Goal: Information Seeking & Learning: Learn about a topic

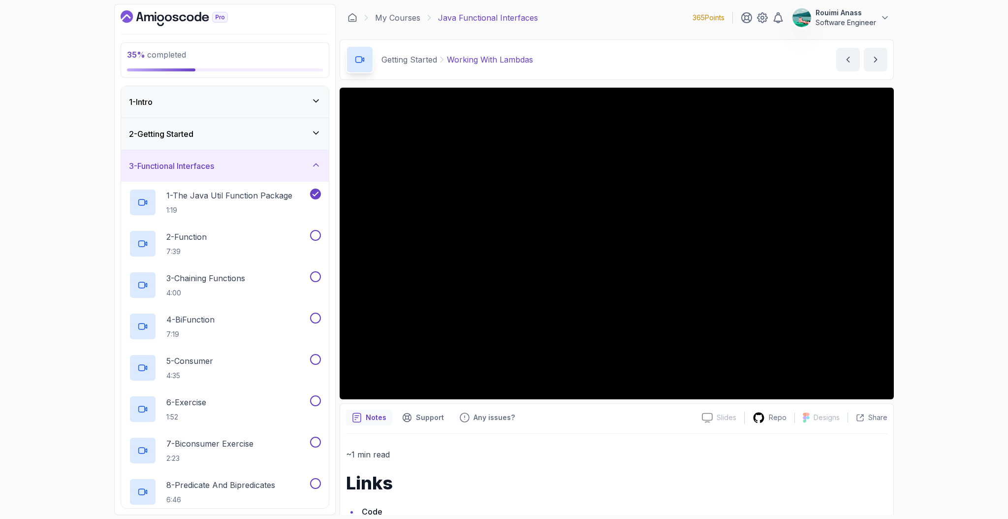
scroll to position [80, 0]
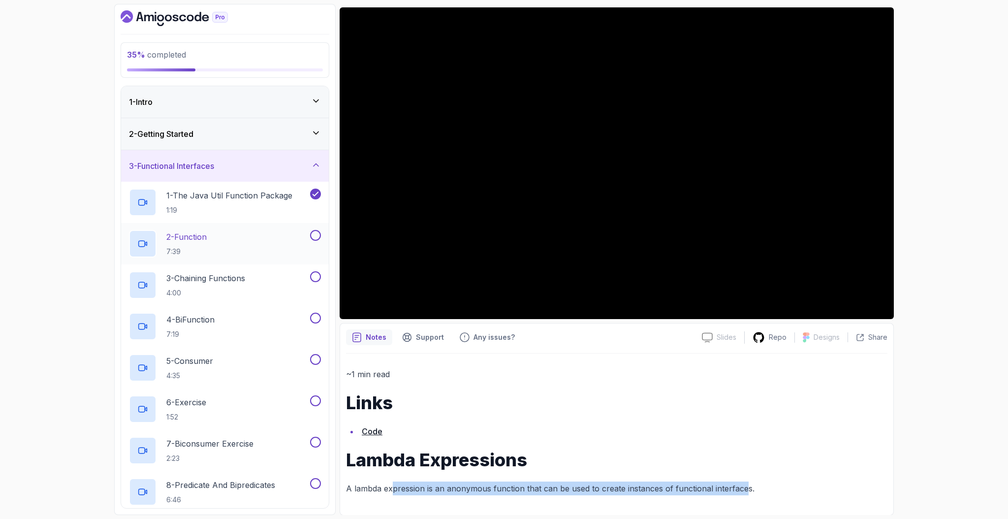
click at [218, 238] on div "2 - Function 7:39" at bounding box center [218, 244] width 179 height 28
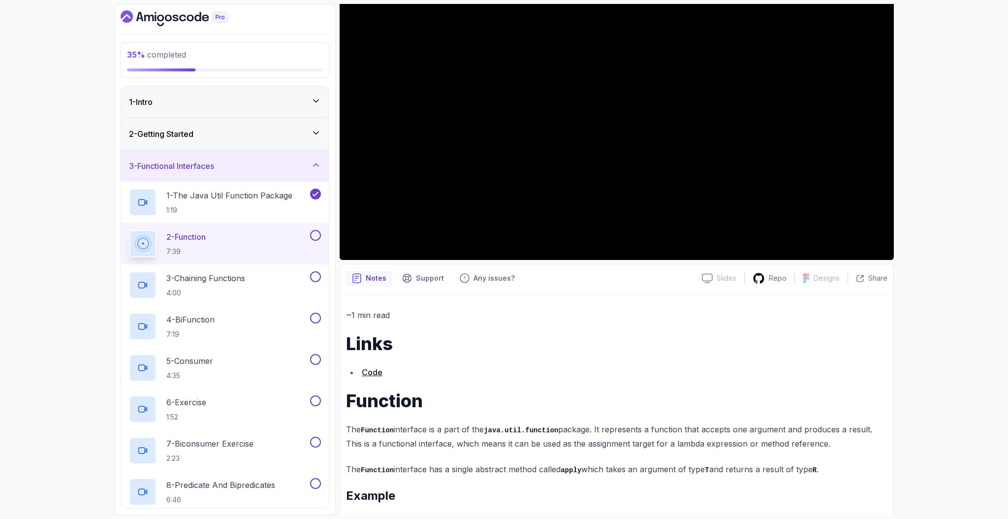
scroll to position [191, 0]
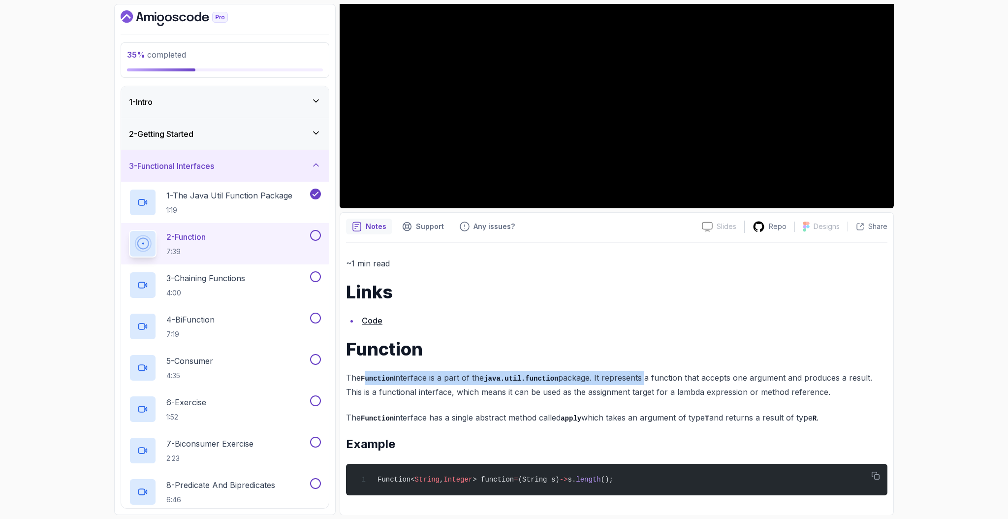
drag, startPoint x: 368, startPoint y: 376, endPoint x: 648, endPoint y: 376, distance: 280.0
click at [648, 376] on p "The Function interface is a part of the java.util.function package. It represen…" at bounding box center [616, 385] width 541 height 28
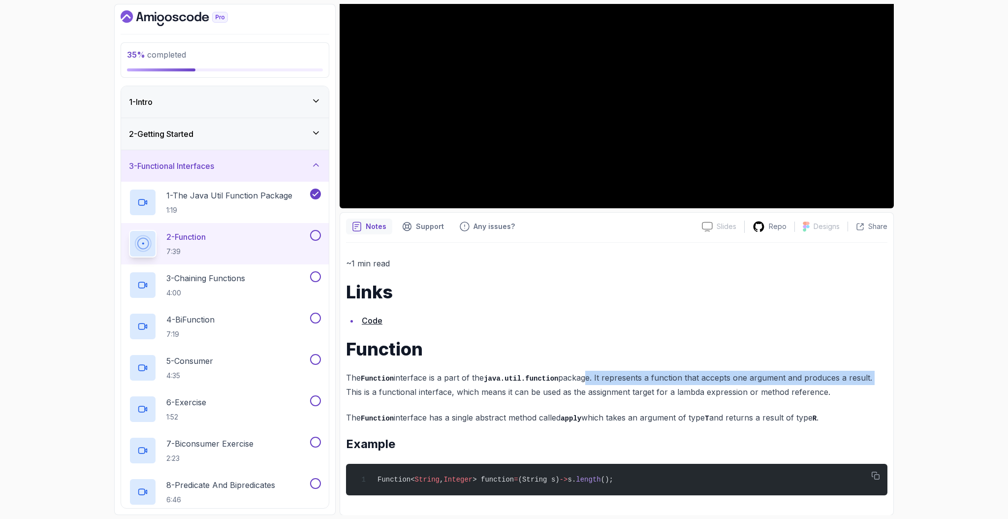
drag, startPoint x: 605, startPoint y: 377, endPoint x: 882, endPoint y: 376, distance: 277.1
click at [882, 376] on p "The Function interface is a part of the java.util.function package. It represen…" at bounding box center [616, 385] width 541 height 28
click at [712, 374] on p "The Function interface is a part of the java.util.function package. It represen…" at bounding box center [616, 385] width 541 height 28
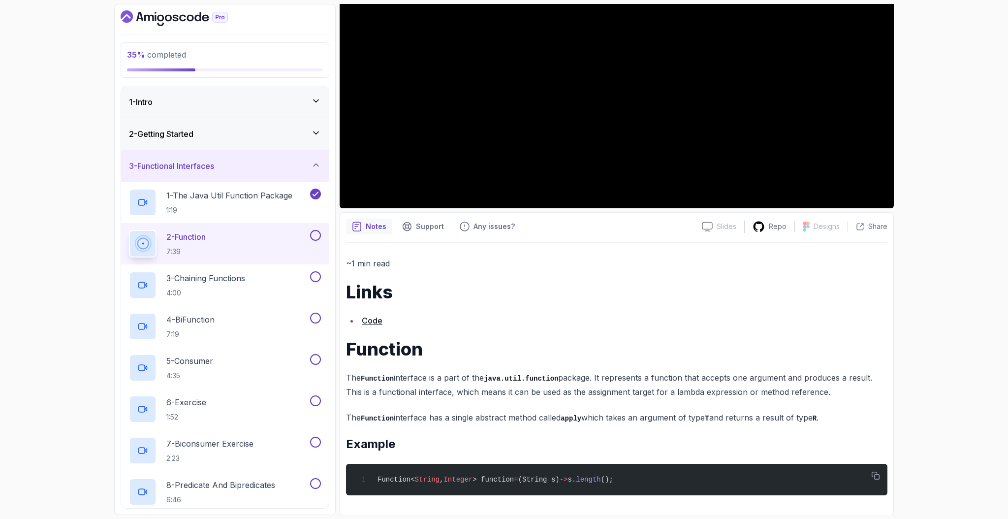
drag, startPoint x: 706, startPoint y: 377, endPoint x: 824, endPoint y: 382, distance: 118.7
click at [824, 382] on p "The Function interface is a part of the java.util.function package. It represen…" at bounding box center [616, 385] width 541 height 28
drag, startPoint x: 745, startPoint y: 379, endPoint x: 869, endPoint y: 378, distance: 124.0
click at [869, 378] on p "The Function interface is a part of the java.util.function package. It represen…" at bounding box center [616, 385] width 541 height 28
drag, startPoint x: 350, startPoint y: 392, endPoint x: 449, endPoint y: 392, distance: 98.4
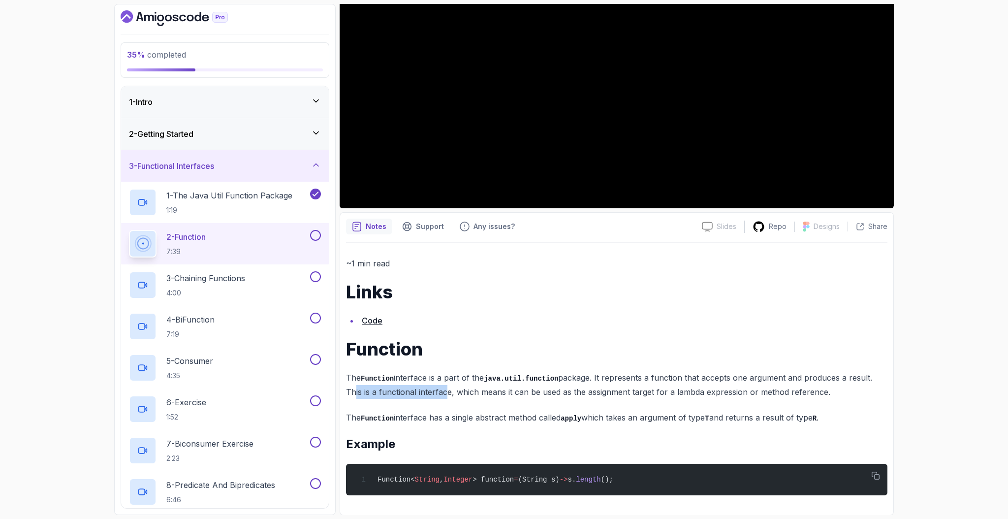
click at [443, 392] on p "The Function interface is a part of the java.util.function package. It represen…" at bounding box center [616, 385] width 541 height 28
drag, startPoint x: 476, startPoint y: 392, endPoint x: 825, endPoint y: 387, distance: 348.5
click at [825, 387] on p "The Function interface is a part of the java.util.function package. It represen…" at bounding box center [616, 385] width 541 height 28
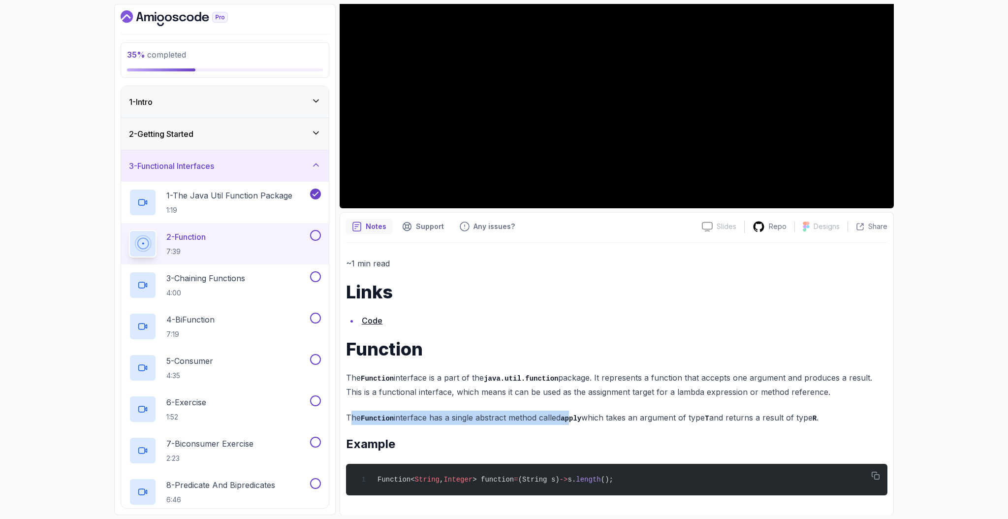
drag, startPoint x: 350, startPoint y: 417, endPoint x: 574, endPoint y: 417, distance: 223.4
click at [574, 417] on p "The Function interface has a single abstract method called apply which takes an…" at bounding box center [616, 417] width 541 height 14
click at [414, 417] on p "The Function interface has a single abstract method called apply which takes an…" at bounding box center [616, 417] width 541 height 14
drag, startPoint x: 397, startPoint y: 417, endPoint x: 557, endPoint y: 416, distance: 159.9
click at [557, 416] on p "The Function interface has a single abstract method called apply which takes an…" at bounding box center [616, 417] width 541 height 14
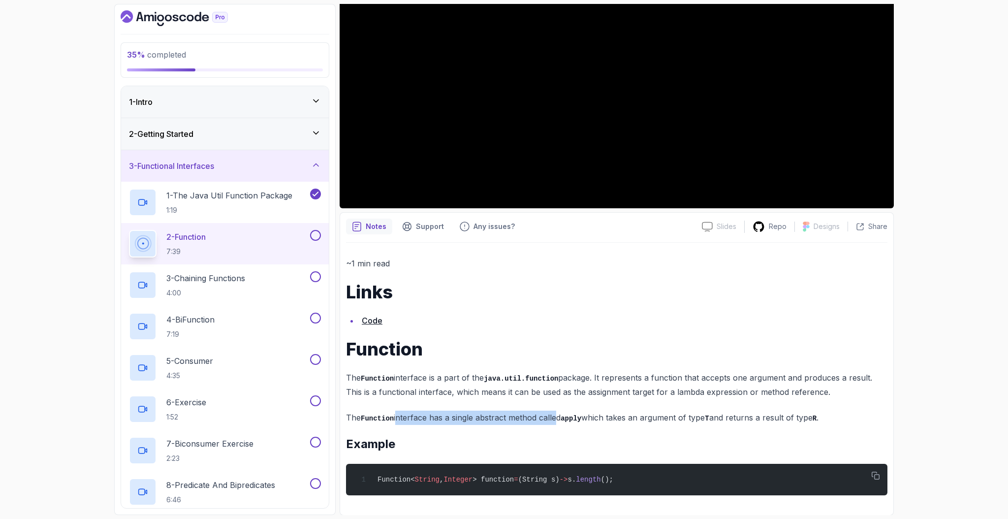
click at [213, 132] on div "2 - Getting Started" at bounding box center [225, 134] width 192 height 12
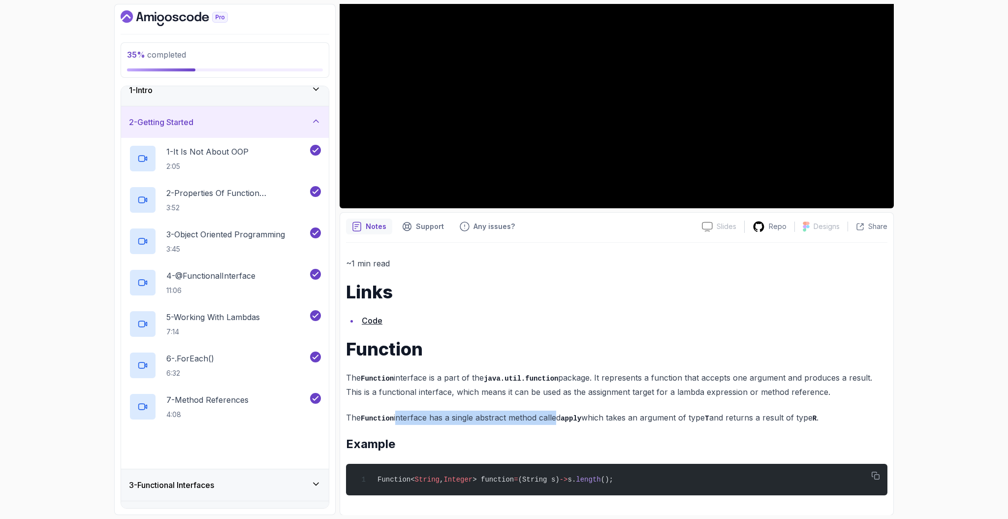
scroll to position [13, 0]
click at [235, 393] on p "7 - Method References" at bounding box center [207, 398] width 82 height 12
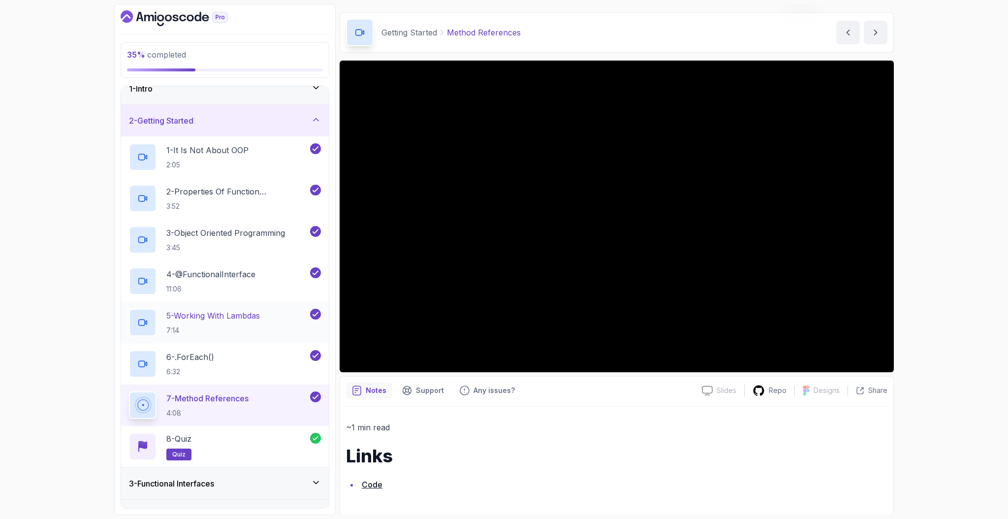
click at [251, 316] on p "5 - Working With Lambdas" at bounding box center [213, 316] width 94 height 12
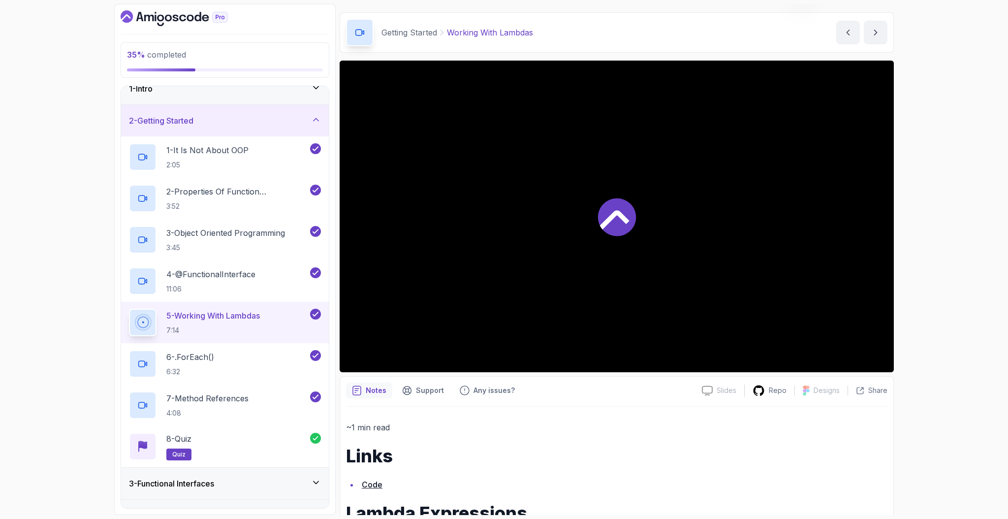
scroll to position [80, 0]
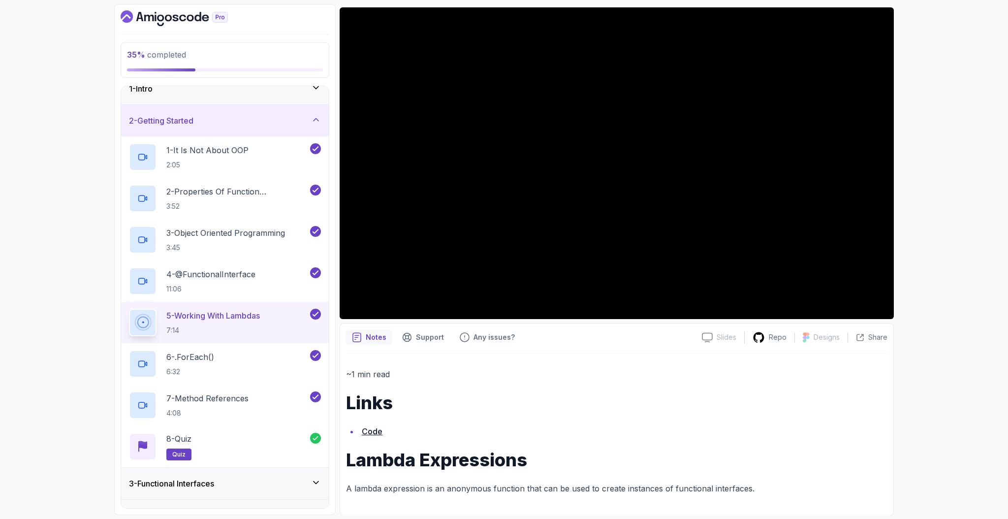
drag, startPoint x: 382, startPoint y: 490, endPoint x: 523, endPoint y: 490, distance: 141.2
click at [523, 490] on p "A lambda expression is an anonymous function that can be used to create instanc…" at bounding box center [616, 488] width 541 height 14
drag, startPoint x: 523, startPoint y: 490, endPoint x: 724, endPoint y: 489, distance: 201.3
click at [724, 489] on p "A lambda expression is an anonymous function that can be used to create instanc…" at bounding box center [616, 488] width 541 height 14
click at [587, 485] on p "A lambda expression is an anonymous function that can be used to create instanc…" at bounding box center [616, 488] width 541 height 14
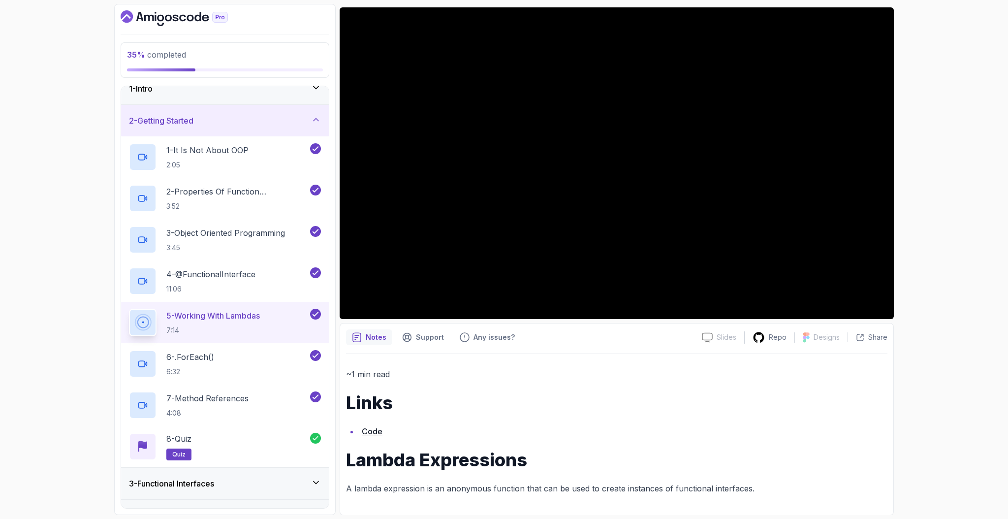
drag, startPoint x: 547, startPoint y: 484, endPoint x: 646, endPoint y: 489, distance: 99.0
click at [646, 489] on p "A lambda expression is an anonymous function that can be used to create instanc…" at bounding box center [616, 488] width 541 height 14
click at [205, 399] on p "7 - Method References" at bounding box center [207, 398] width 82 height 12
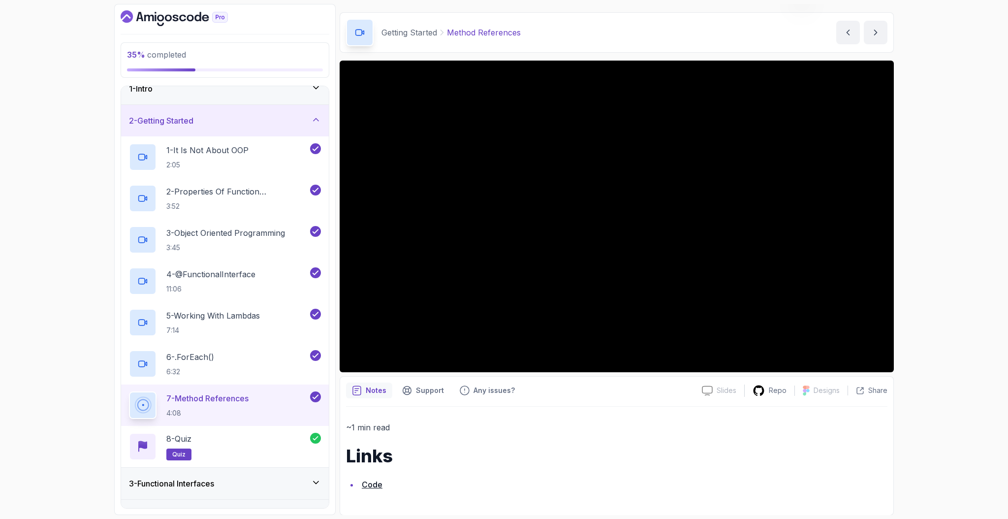
click at [320, 121] on icon at bounding box center [316, 120] width 10 height 10
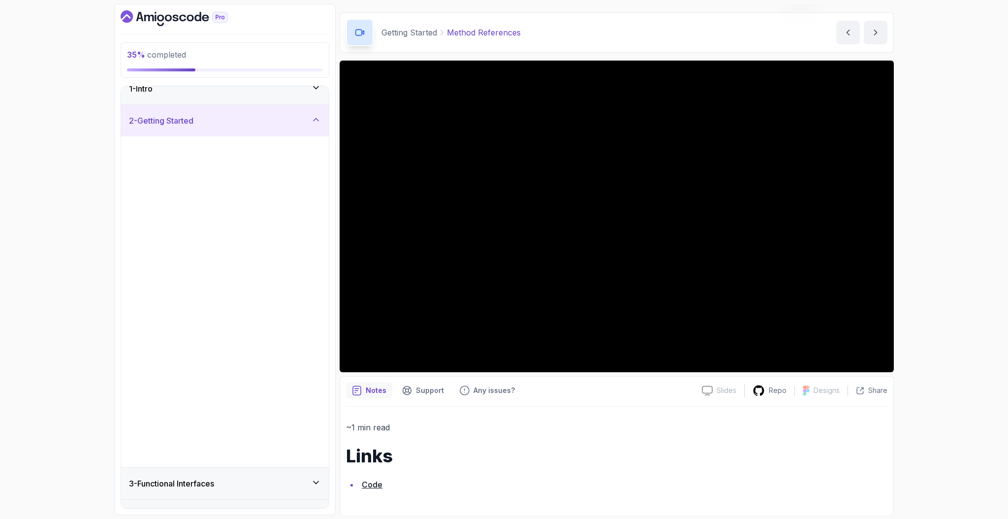
scroll to position [0, 0]
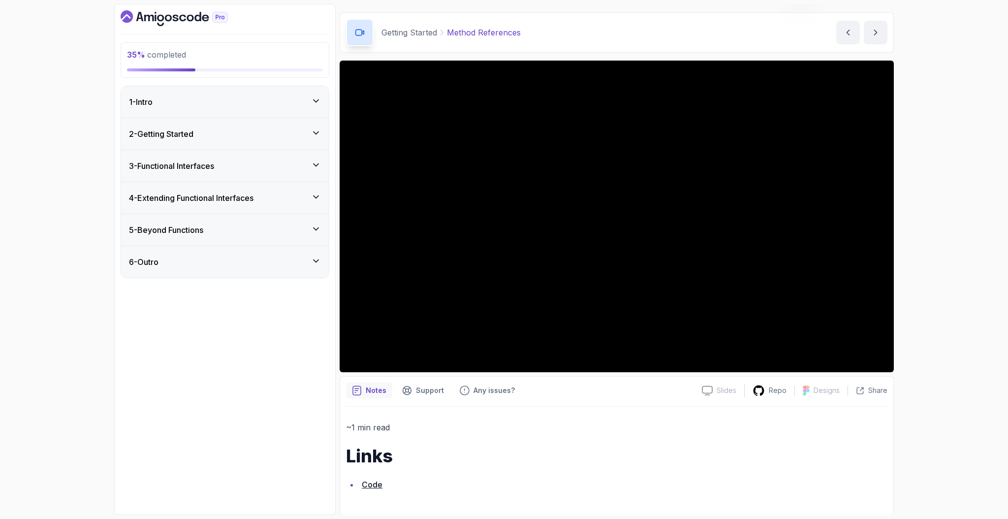
click at [270, 168] on div "3 - Functional Interfaces" at bounding box center [225, 166] width 192 height 12
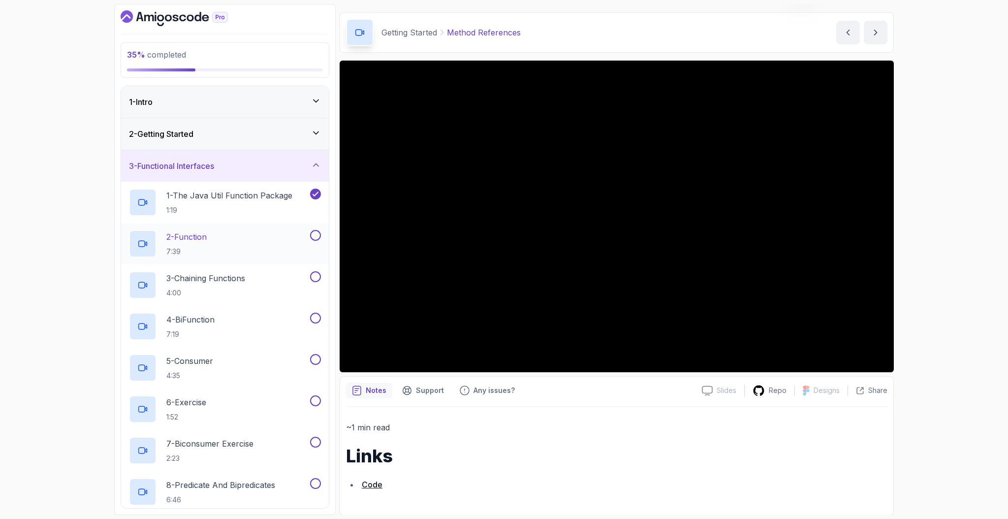
click at [223, 238] on div "2 - Function 7:39" at bounding box center [218, 244] width 179 height 28
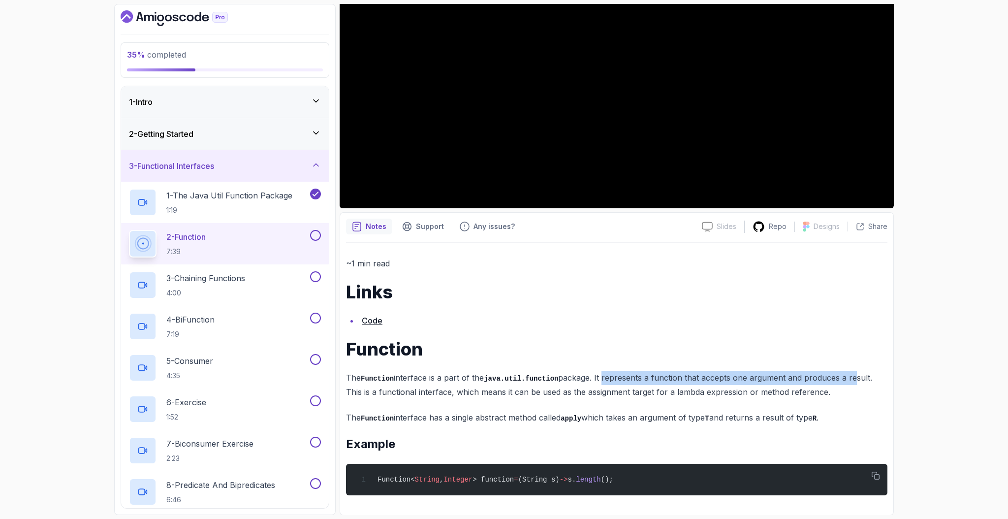
drag, startPoint x: 608, startPoint y: 379, endPoint x: 854, endPoint y: 375, distance: 246.1
click at [854, 375] on p "The Function interface is a part of the java.util.function package. It represen…" at bounding box center [616, 385] width 541 height 28
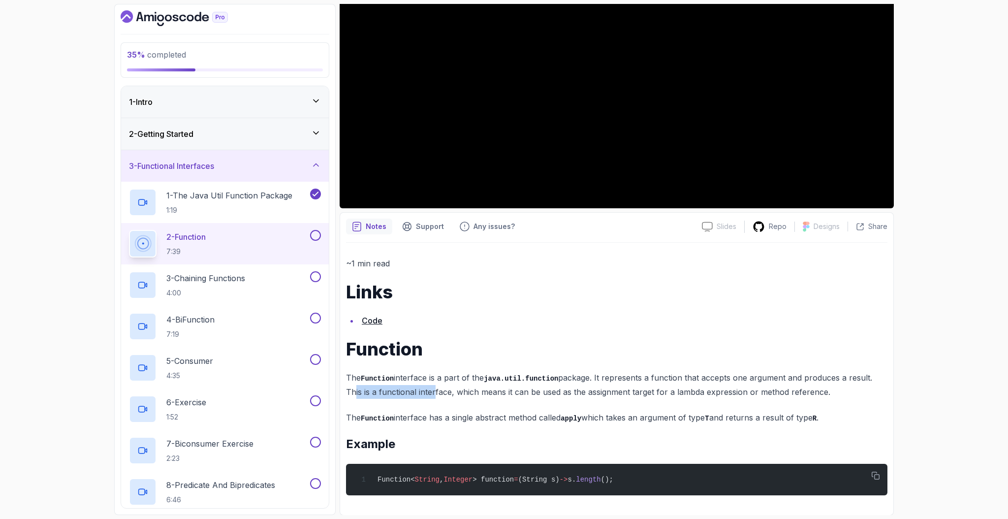
drag, startPoint x: 351, startPoint y: 390, endPoint x: 446, endPoint y: 391, distance: 95.0
click at [433, 390] on p "The Function interface is a part of the java.util.function package. It represen…" at bounding box center [616, 385] width 541 height 28
drag, startPoint x: 468, startPoint y: 393, endPoint x: 633, endPoint y: 393, distance: 165.4
click at [633, 393] on p "The Function interface is a part of the java.util.function package. It represen…" at bounding box center [616, 385] width 541 height 28
drag, startPoint x: 811, startPoint y: 389, endPoint x: 822, endPoint y: 389, distance: 11.3
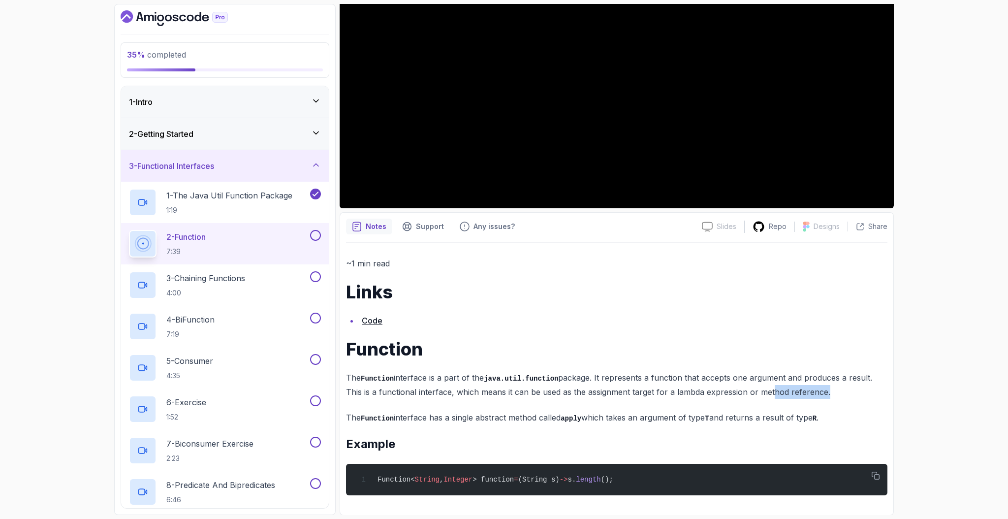
click at [822, 389] on p "The Function interface is a part of the java.util.function package. It represen…" at bounding box center [616, 385] width 541 height 28
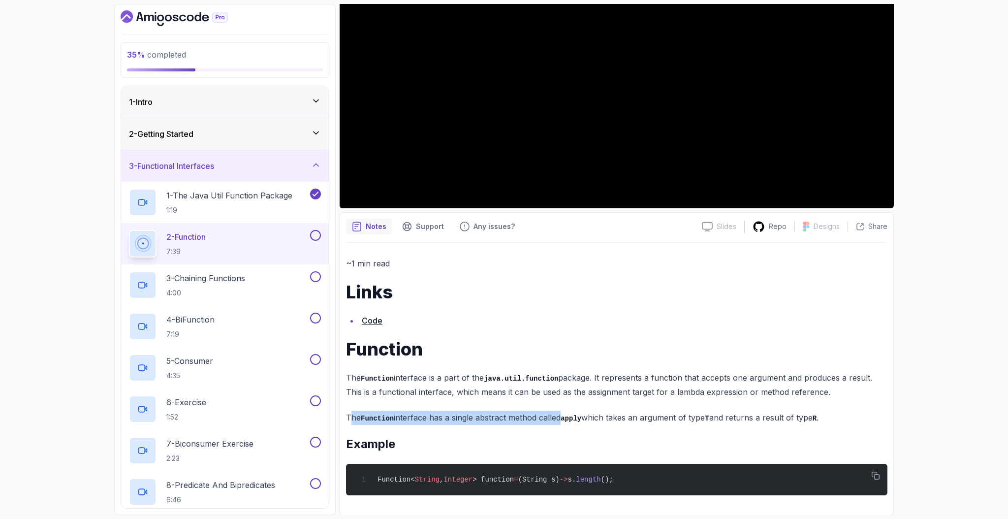
drag, startPoint x: 350, startPoint y: 412, endPoint x: 560, endPoint y: 415, distance: 209.7
click at [560, 415] on p "The Function interface has a single abstract method called apply which takes an…" at bounding box center [616, 417] width 541 height 14
click at [411, 406] on div "~1 min read Links Code Function The Function interface is a part of the java.ut…" at bounding box center [616, 375] width 541 height 239
drag, startPoint x: 407, startPoint y: 411, endPoint x: 625, endPoint y: 416, distance: 218.5
click at [625, 416] on p "The Function interface has a single abstract method called apply which takes an…" at bounding box center [616, 417] width 541 height 14
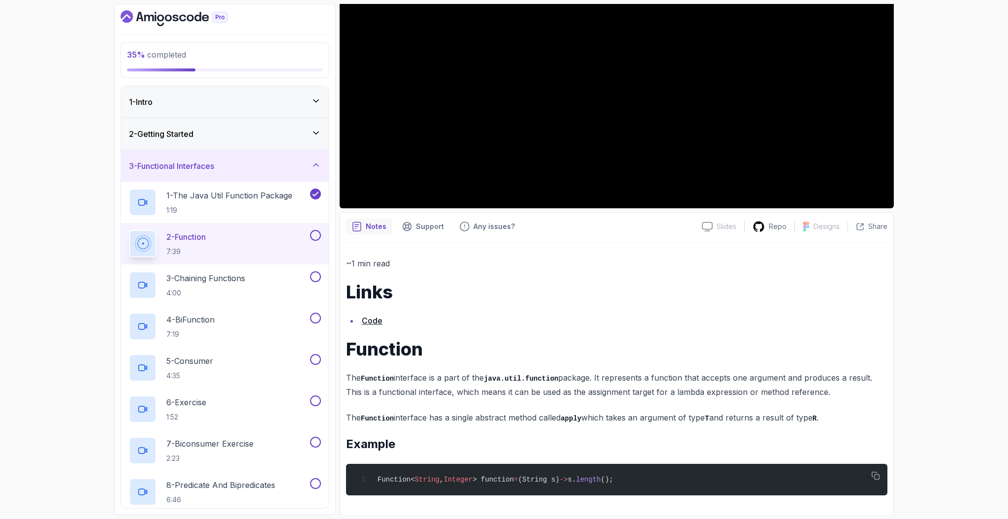
click at [629, 419] on p "The Function interface has a single abstract method called apply which takes an…" at bounding box center [616, 417] width 541 height 14
drag, startPoint x: 607, startPoint y: 419, endPoint x: 820, endPoint y: 416, distance: 213.6
click at [820, 416] on p "The Function interface has a single abstract method called apply which takes an…" at bounding box center [616, 417] width 541 height 14
drag, startPoint x: 654, startPoint y: 375, endPoint x: 834, endPoint y: 376, distance: 180.1
click at [834, 376] on p "The Function interface is a part of the java.util.function package. It represen…" at bounding box center [616, 385] width 541 height 28
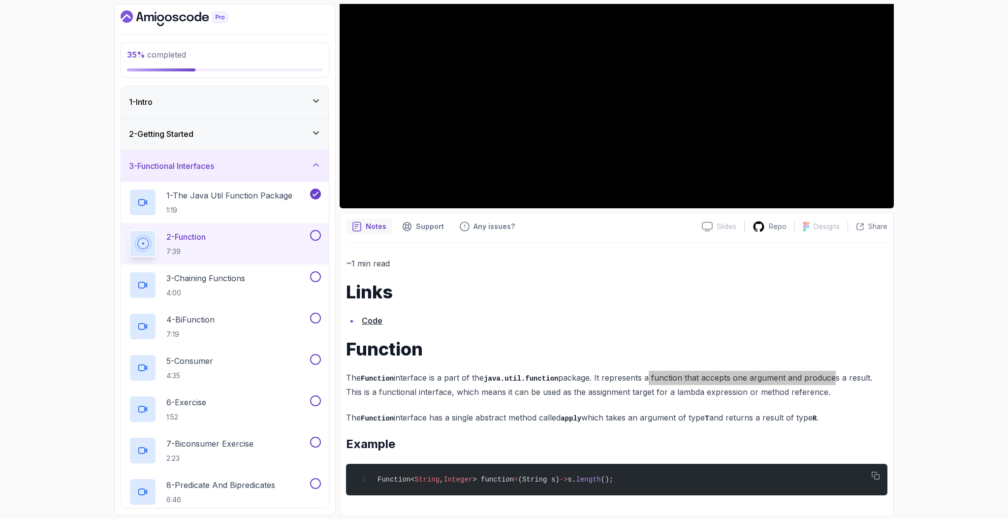
scroll to position [85, 0]
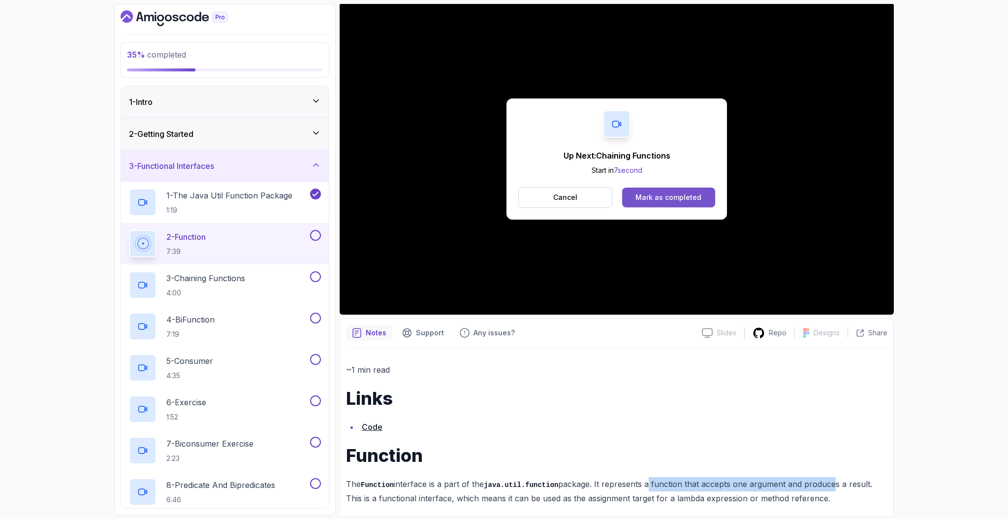
click at [672, 198] on div "Mark as completed" at bounding box center [668, 197] width 66 height 10
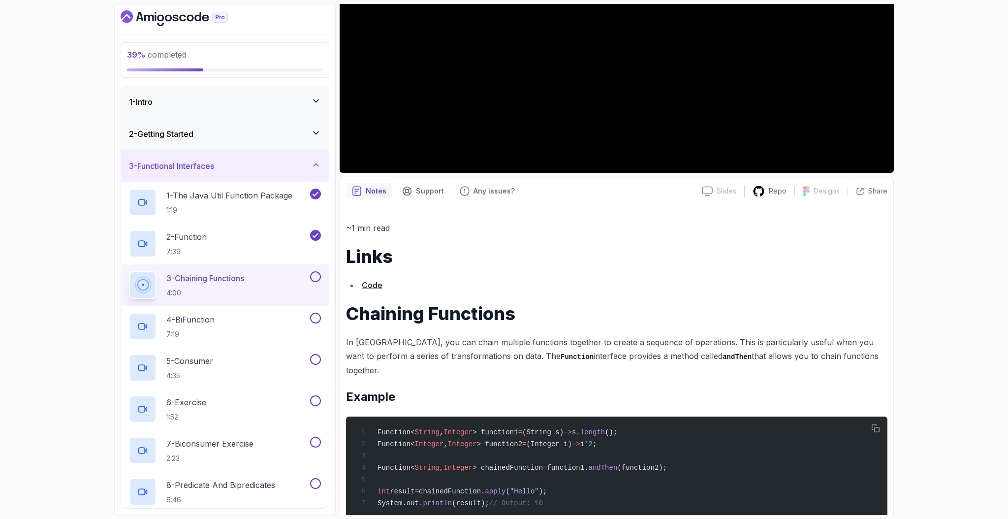
scroll to position [238, 0]
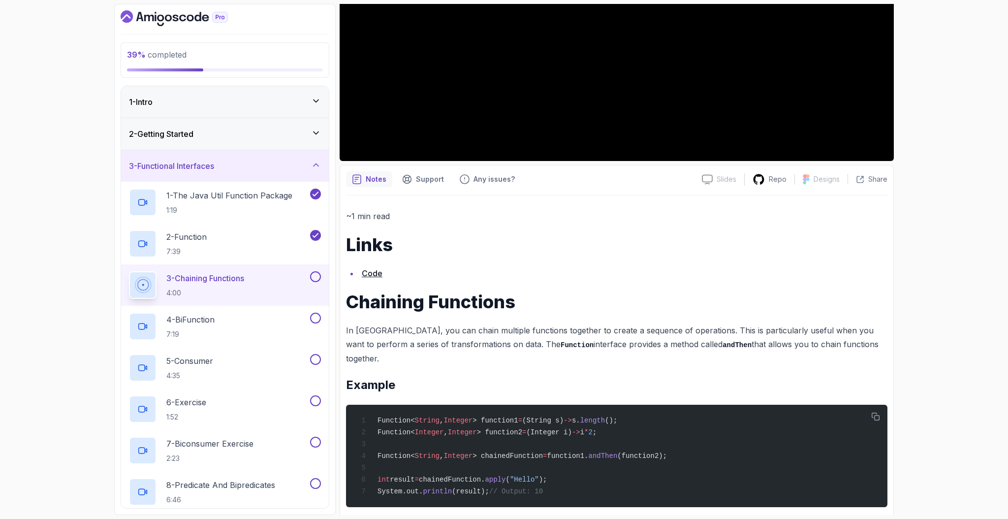
click at [350, 330] on p "In [GEOGRAPHIC_DATA], you can chain multiple functions together to create a seq…" at bounding box center [616, 344] width 541 height 42
drag, startPoint x: 396, startPoint y: 331, endPoint x: 661, endPoint y: 328, distance: 265.8
click at [661, 328] on p "In [GEOGRAPHIC_DATA], you can chain multiple functions together to create a seq…" at bounding box center [616, 344] width 541 height 42
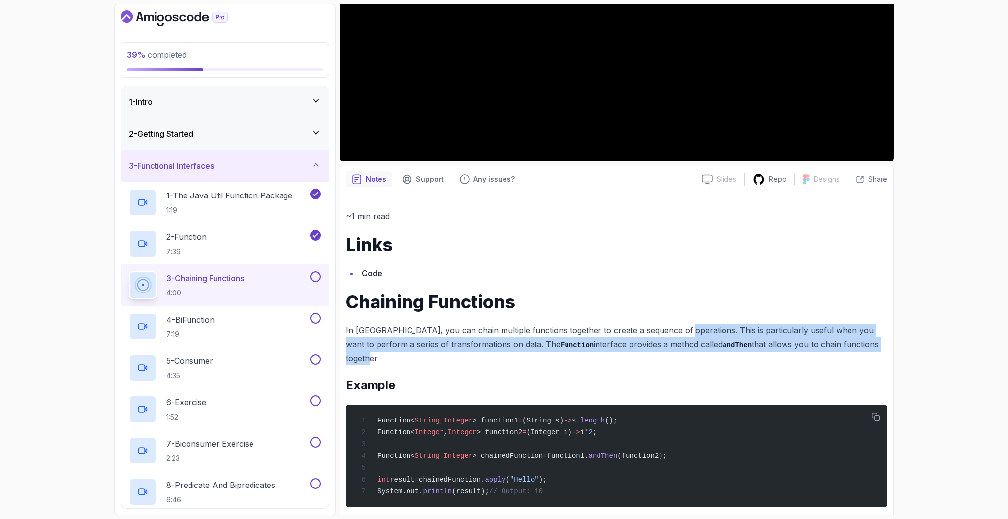
drag, startPoint x: 675, startPoint y: 328, endPoint x: 833, endPoint y: 341, distance: 158.5
click at [833, 341] on p "In [GEOGRAPHIC_DATA], you can chain multiple functions together to create a seq…" at bounding box center [616, 344] width 541 height 42
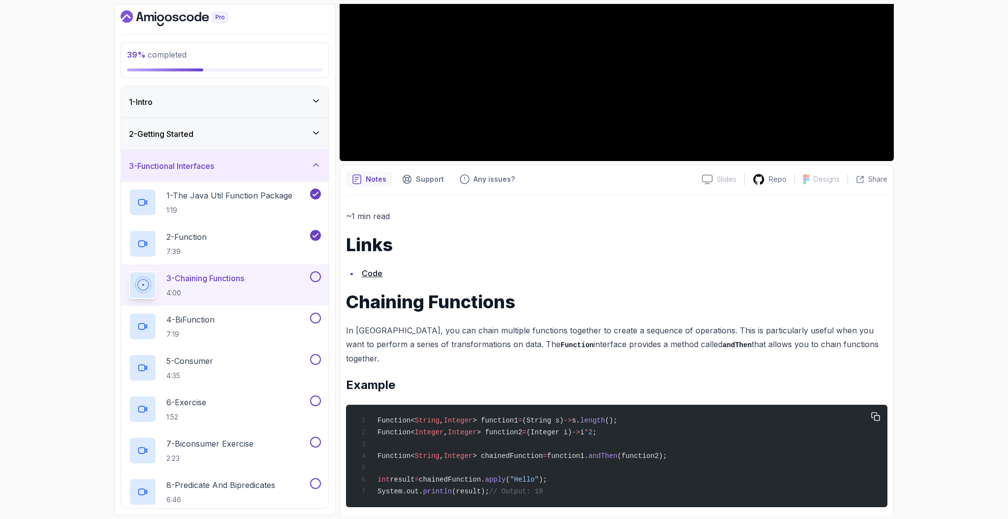
drag, startPoint x: 461, startPoint y: 409, endPoint x: 651, endPoint y: 411, distance: 190.0
click at [651, 411] on div "Function< String , Integer > function1 = (String s) -> s. length (); Function< …" at bounding box center [617, 455] width 526 height 91
drag, startPoint x: 466, startPoint y: 418, endPoint x: 641, endPoint y: 418, distance: 175.2
click at [641, 418] on div "Function< String , Integer > function1 = (String s) -> s. length (); Function< …" at bounding box center [617, 455] width 526 height 91
click at [500, 428] on span "> function2" at bounding box center [499, 432] width 45 height 8
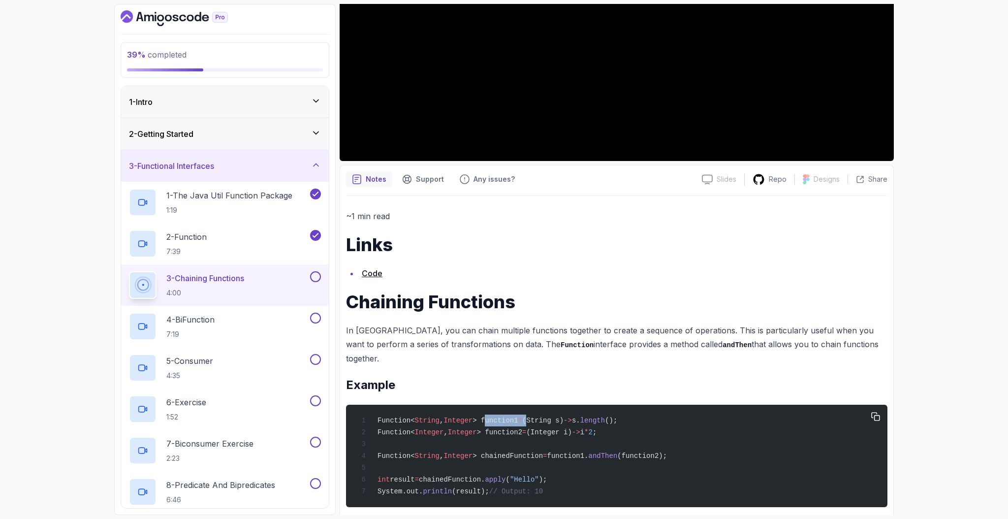
drag, startPoint x: 505, startPoint y: 409, endPoint x: 534, endPoint y: 408, distance: 29.5
click at [534, 416] on span "Function< String , Integer > function1 = (String s) -> s. length ();" at bounding box center [487, 420] width 259 height 8
drag, startPoint x: 502, startPoint y: 418, endPoint x: 560, endPoint y: 417, distance: 58.1
click at [560, 428] on span "Function< Integer , Integer > function2 = (Integer i) -> i * 2 ;" at bounding box center [477, 432] width 239 height 8
drag, startPoint x: 406, startPoint y: 444, endPoint x: 514, endPoint y: 446, distance: 108.3
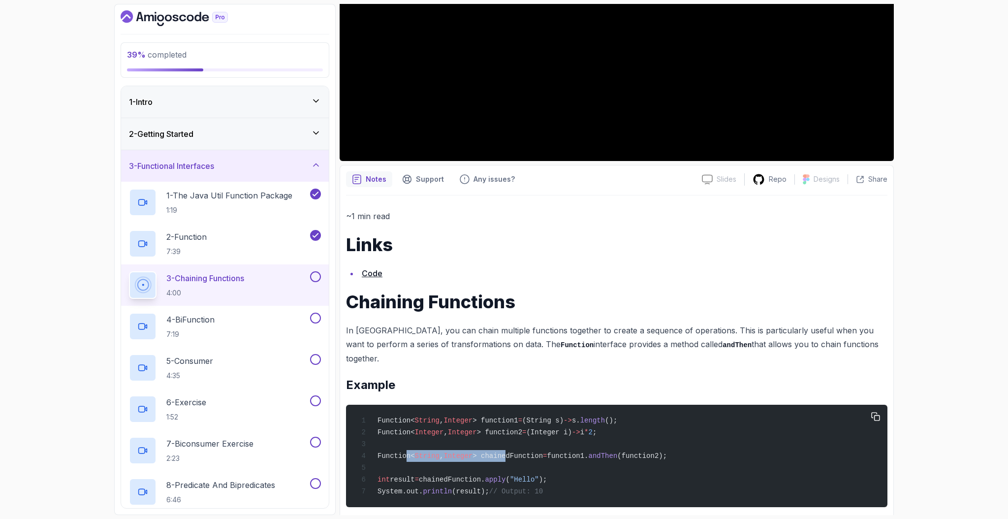
click at [514, 452] on span "Function< String , Integer > chainedFunction = function1. andThen (function2);" at bounding box center [512, 456] width 309 height 8
drag, startPoint x: 532, startPoint y: 443, endPoint x: 577, endPoint y: 442, distance: 44.3
click at [576, 452] on span "Function< String , Integer > chainedFunction = function1. andThen (function2);" at bounding box center [512, 456] width 309 height 8
drag, startPoint x: 612, startPoint y: 443, endPoint x: 669, endPoint y: 443, distance: 57.1
click at [667, 452] on span "Function< String , Integer > chainedFunction = function1. andThen (function2);" at bounding box center [512, 456] width 309 height 8
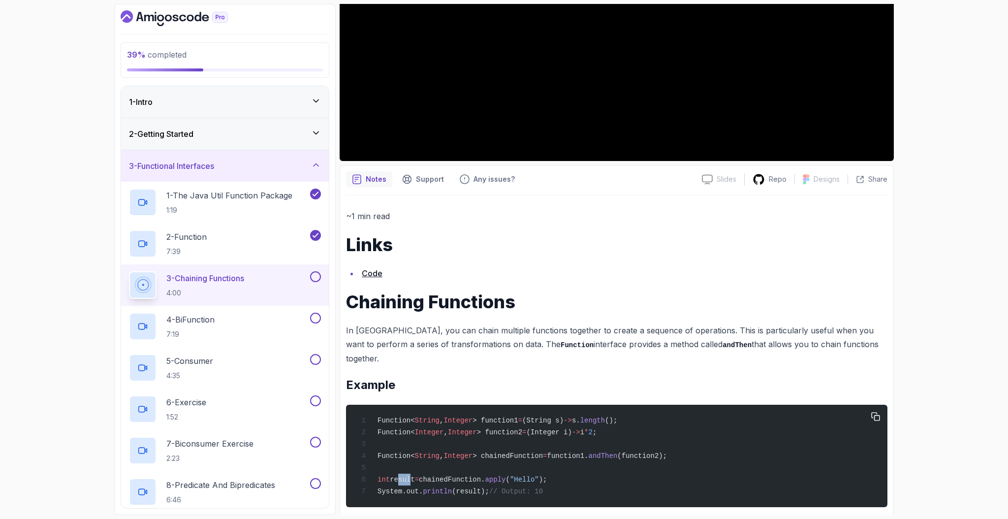
drag, startPoint x: 398, startPoint y: 469, endPoint x: 425, endPoint y: 469, distance: 27.1
click at [413, 475] on span "result" at bounding box center [402, 479] width 25 height 8
drag, startPoint x: 463, startPoint y: 470, endPoint x: 489, endPoint y: 471, distance: 25.6
click at [489, 471] on div "Function< String , Integer > function1 = (String s) -> s. length (); Function< …" at bounding box center [617, 455] width 526 height 91
click at [575, 469] on div "Function< String , Integer > function1 = (String s) -> s. length (); Function< …" at bounding box center [617, 455] width 526 height 91
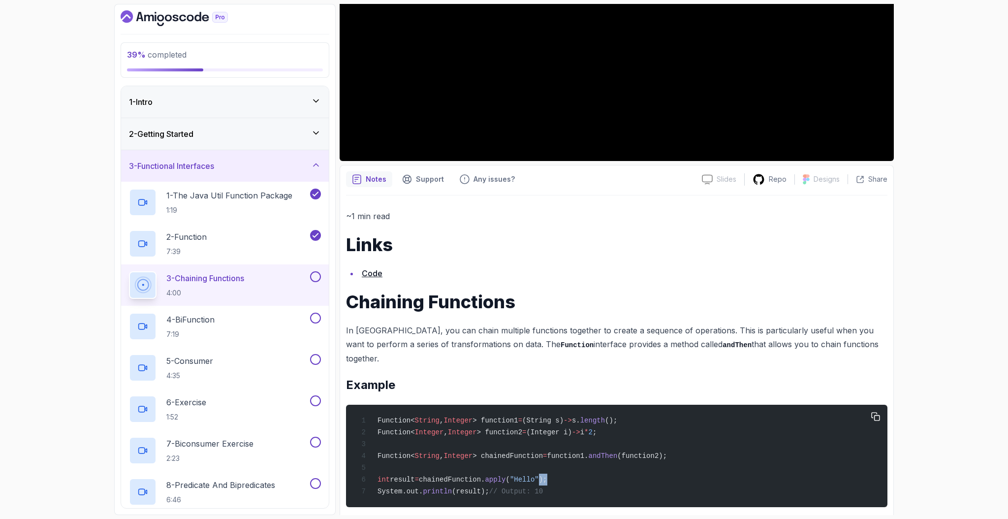
click at [602, 452] on span "Function< String , Integer > chainedFunction = function1. andThen (function2);" at bounding box center [512, 456] width 309 height 8
click at [667, 452] on span "(function2);" at bounding box center [642, 456] width 50 height 8
drag, startPoint x: 396, startPoint y: 481, endPoint x: 425, endPoint y: 481, distance: 28.5
click at [424, 487] on span "System.out. println (result); // Output: 10" at bounding box center [450, 491] width 185 height 8
click at [584, 428] on span "i" at bounding box center [582, 432] width 4 height 8
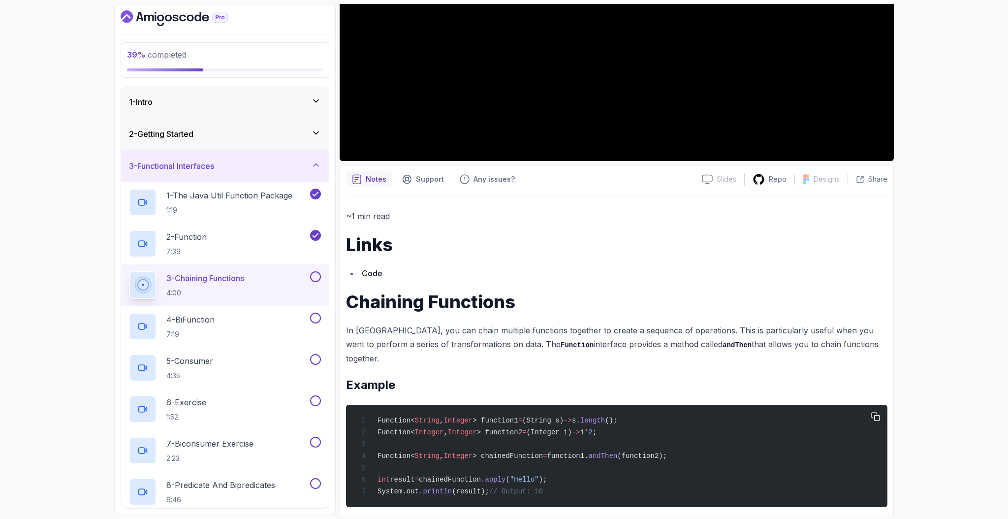
click at [571, 428] on span "(Integer i)" at bounding box center [548, 432] width 45 height 8
drag, startPoint x: 565, startPoint y: 443, endPoint x: 586, endPoint y: 446, distance: 21.4
click at [586, 446] on div "Function< String , Integer > function1 = (String s) -> s. length (); Function< …" at bounding box center [617, 455] width 526 height 91
drag, startPoint x: 496, startPoint y: 404, endPoint x: 514, endPoint y: 407, distance: 18.6
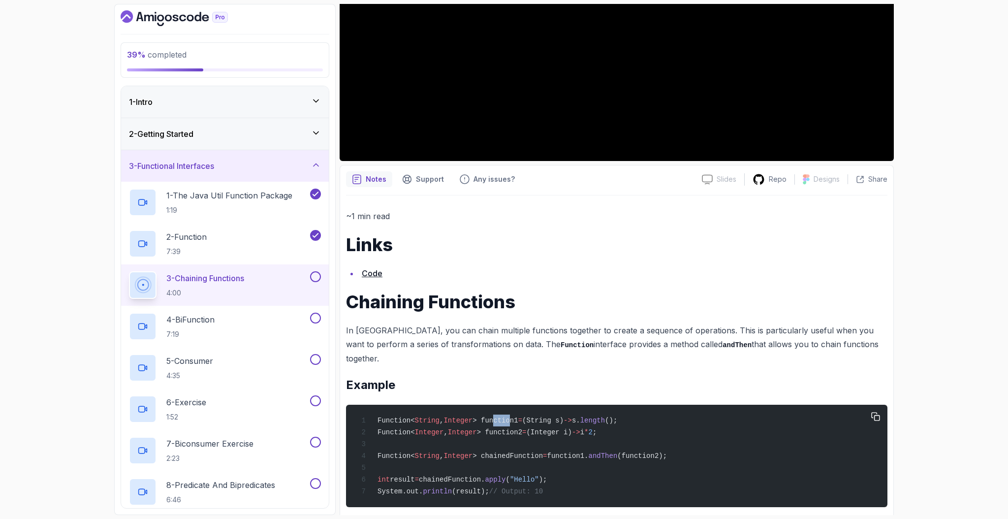
click at [513, 416] on span "> function1" at bounding box center [494, 420] width 45 height 8
drag, startPoint x: 557, startPoint y: 408, endPoint x: 568, endPoint y: 409, distance: 10.8
click at [562, 416] on span "(String s)" at bounding box center [542, 420] width 41 height 8
drag, startPoint x: 614, startPoint y: 408, endPoint x: 631, endPoint y: 407, distance: 16.7
click at [617, 416] on span "Function< String , Integer > function1 = (String s) -> s. length ();" at bounding box center [487, 420] width 259 height 8
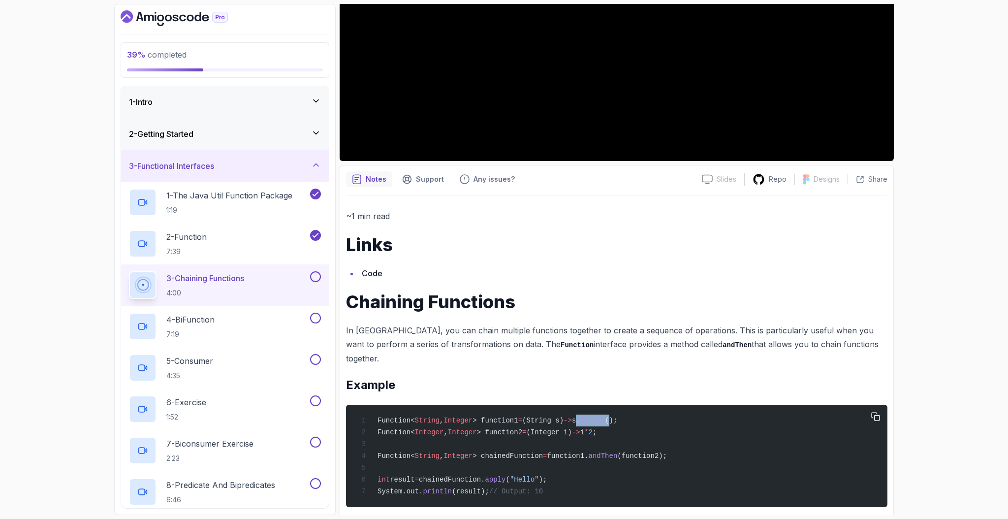
drag, startPoint x: 594, startPoint y: 407, endPoint x: 629, endPoint y: 409, distance: 36.0
click at [617, 416] on span "Function< String , Integer > function1 = (String s) -> s. length ();" at bounding box center [487, 420] width 259 height 8
drag, startPoint x: 528, startPoint y: 468, endPoint x: 538, endPoint y: 468, distance: 9.9
click at [538, 475] on span ""Hello"" at bounding box center [524, 479] width 29 height 8
drag, startPoint x: 614, startPoint y: 446, endPoint x: 634, endPoint y: 446, distance: 19.7
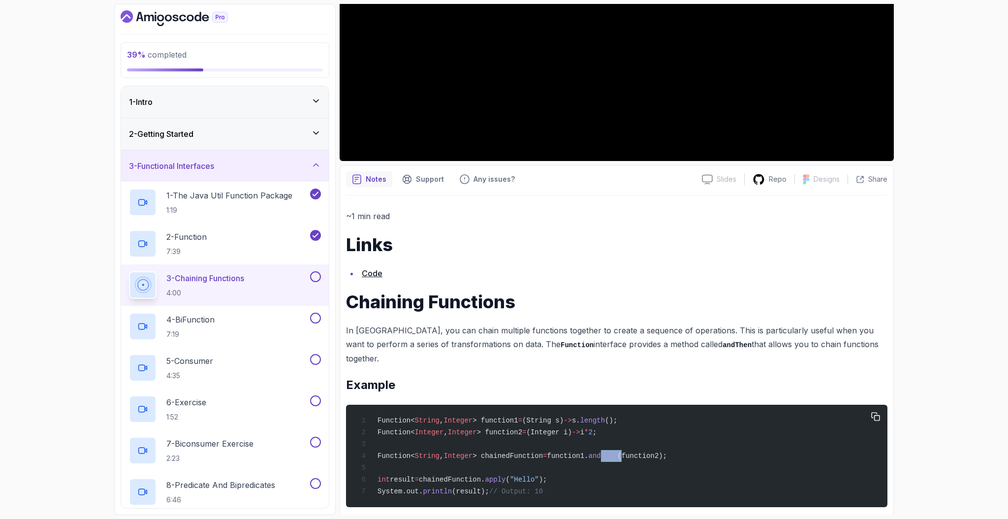
click at [634, 446] on div "Function< String , Integer > function1 = (String s) -> s. length (); Function< …" at bounding box center [617, 455] width 526 height 91
drag, startPoint x: 656, startPoint y: 445, endPoint x: 679, endPoint y: 444, distance: 23.2
click at [667, 452] on span "(function2);" at bounding box center [642, 456] width 50 height 8
click at [638, 452] on span "(function2);" at bounding box center [642, 456] width 50 height 8
drag, startPoint x: 633, startPoint y: 441, endPoint x: 671, endPoint y: 442, distance: 38.4
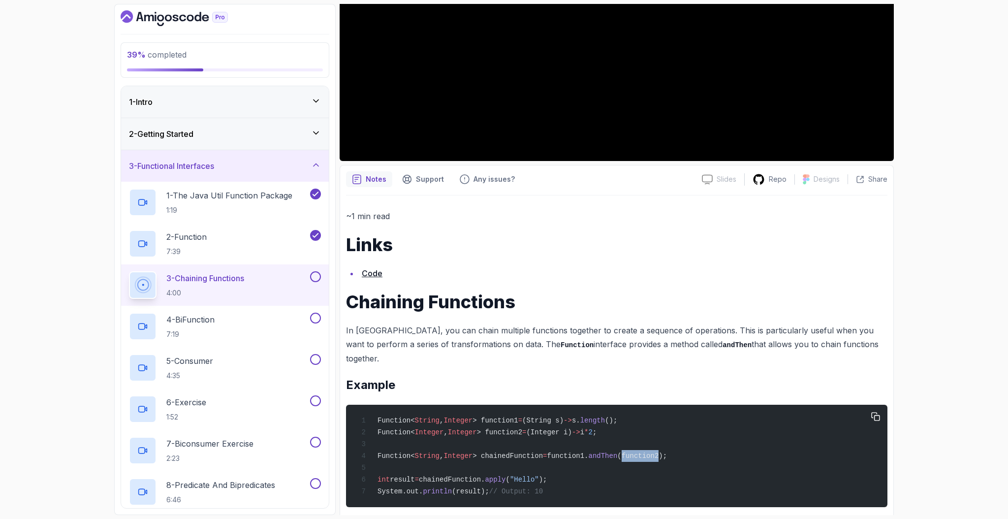
click at [667, 452] on span "(function2);" at bounding box center [642, 456] width 50 height 8
drag, startPoint x: 621, startPoint y: 418, endPoint x: 603, endPoint y: 418, distance: 17.2
click at [596, 428] on span "Function< Integer , Integer > function2 = (Integer i) -> i * 2 ;" at bounding box center [477, 432] width 239 height 8
drag, startPoint x: 421, startPoint y: 479, endPoint x: 509, endPoint y: 477, distance: 88.1
click at [509, 487] on span "System.out. println (result); // Output: 10" at bounding box center [450, 491] width 185 height 8
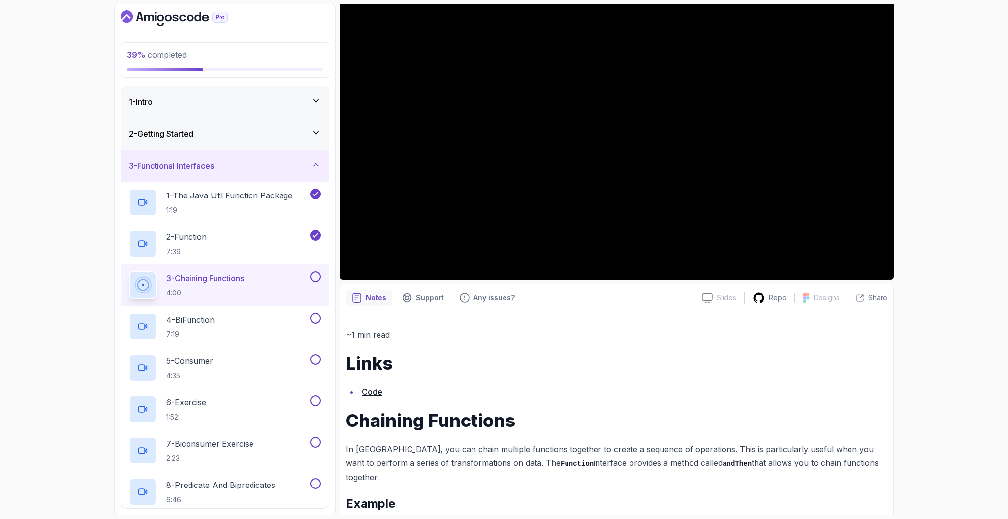
scroll to position [0, 0]
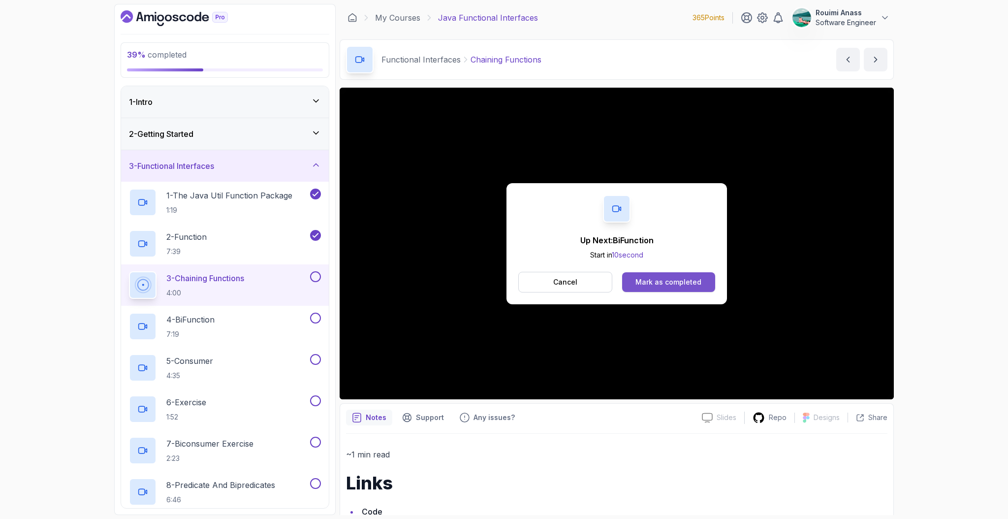
click at [673, 281] on div "Mark as completed" at bounding box center [668, 282] width 66 height 10
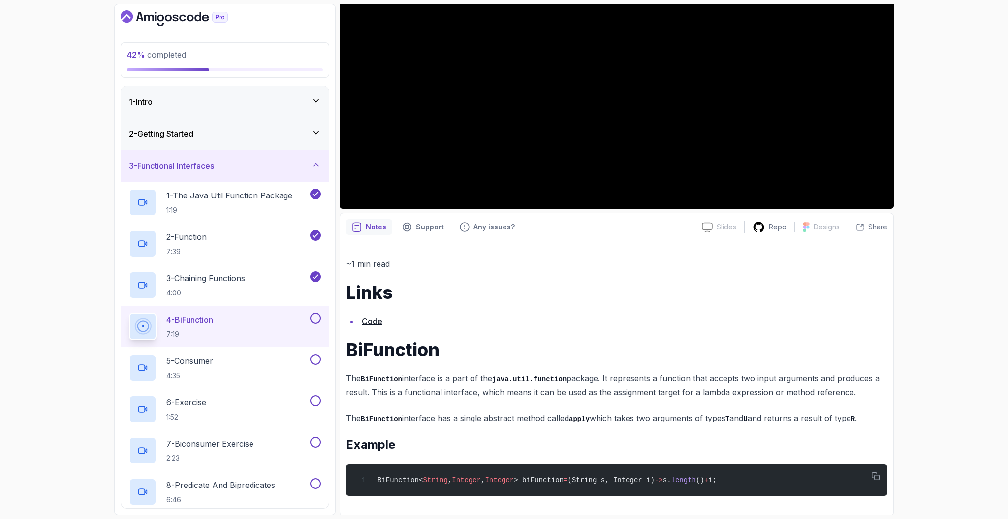
scroll to position [191, 0]
drag, startPoint x: 415, startPoint y: 380, endPoint x: 537, endPoint y: 377, distance: 122.6
click at [506, 378] on p "The BiFunction interface is a part of the java.util.function package. It repres…" at bounding box center [616, 385] width 541 height 28
drag, startPoint x: 596, startPoint y: 377, endPoint x: 648, endPoint y: 377, distance: 51.7
click at [648, 377] on p "The BiFunction interface is a part of the java.util.function package. It repres…" at bounding box center [616, 385] width 541 height 28
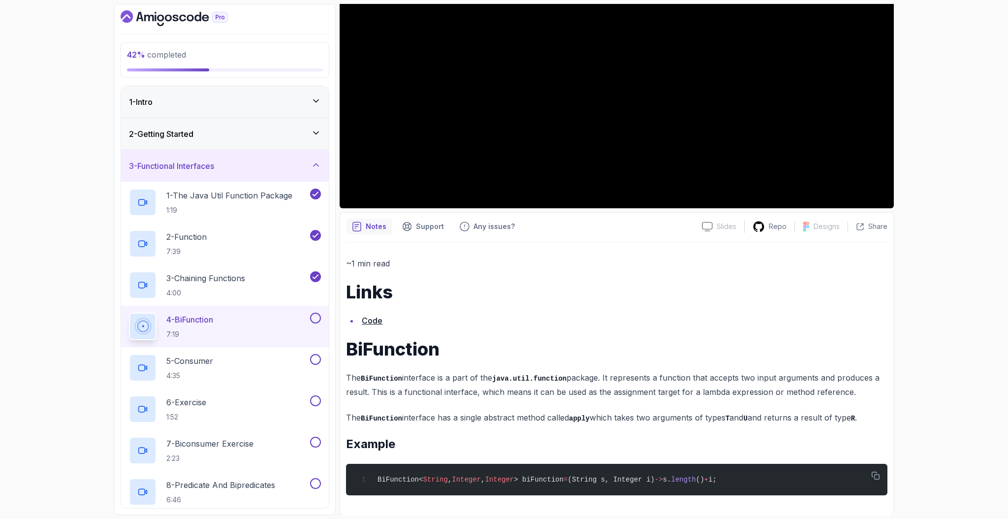
click at [690, 377] on p "The BiFunction interface is a part of the java.util.function package. It repres…" at bounding box center [616, 385] width 541 height 28
drag, startPoint x: 636, startPoint y: 377, endPoint x: 842, endPoint y: 377, distance: 205.2
click at [842, 377] on p "The BiFunction interface is a part of the java.util.function package. It repres…" at bounding box center [616, 385] width 541 height 28
drag, startPoint x: 384, startPoint y: 391, endPoint x: 472, endPoint y: 389, distance: 88.1
click at [471, 389] on p "The BiFunction interface is a part of the java.util.function package. It repres…" at bounding box center [616, 385] width 541 height 28
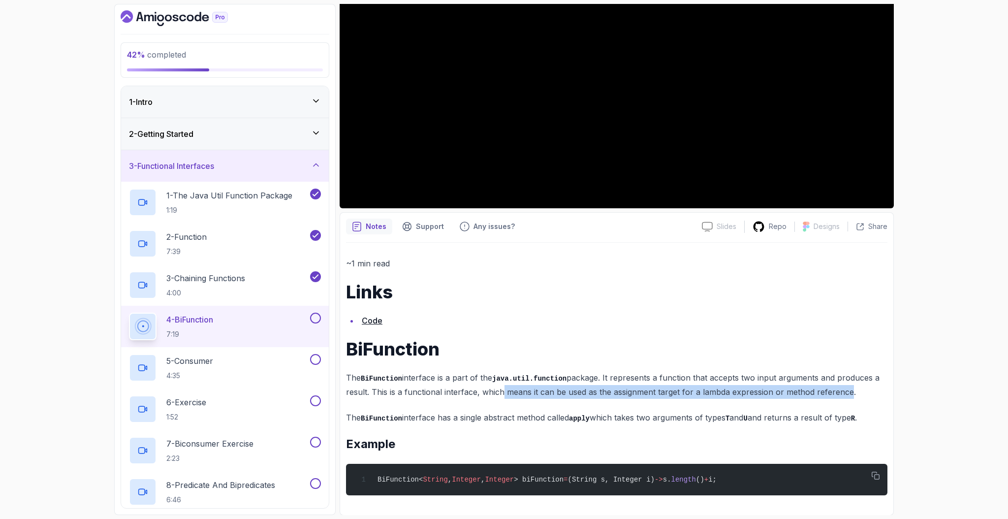
drag, startPoint x: 503, startPoint y: 391, endPoint x: 844, endPoint y: 389, distance: 341.0
click at [844, 389] on p "The BiFunction interface is a part of the java.util.function package. It repres…" at bounding box center [616, 385] width 541 height 28
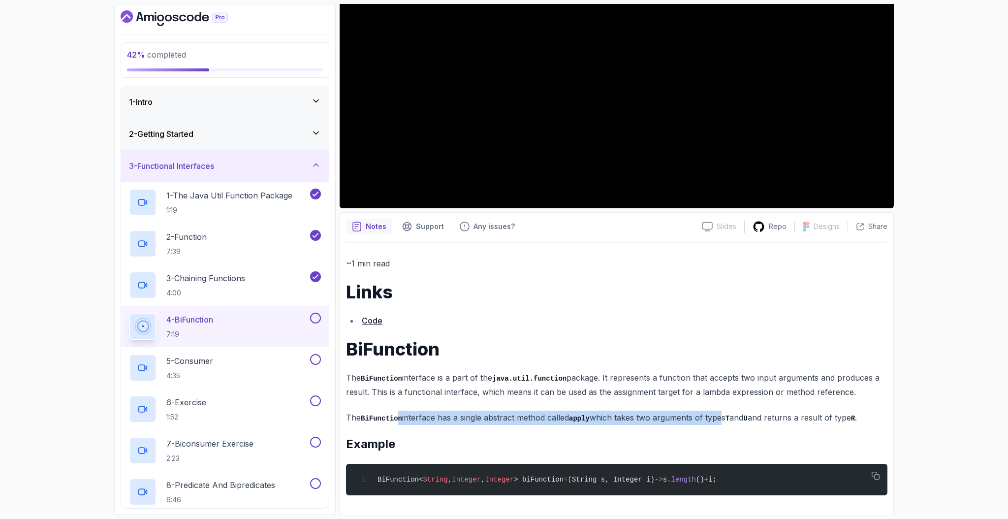
drag, startPoint x: 423, startPoint y: 417, endPoint x: 728, endPoint y: 414, distance: 305.1
click at [727, 414] on p "The BiFunction interface has a single abstract method called apply which takes …" at bounding box center [616, 417] width 541 height 14
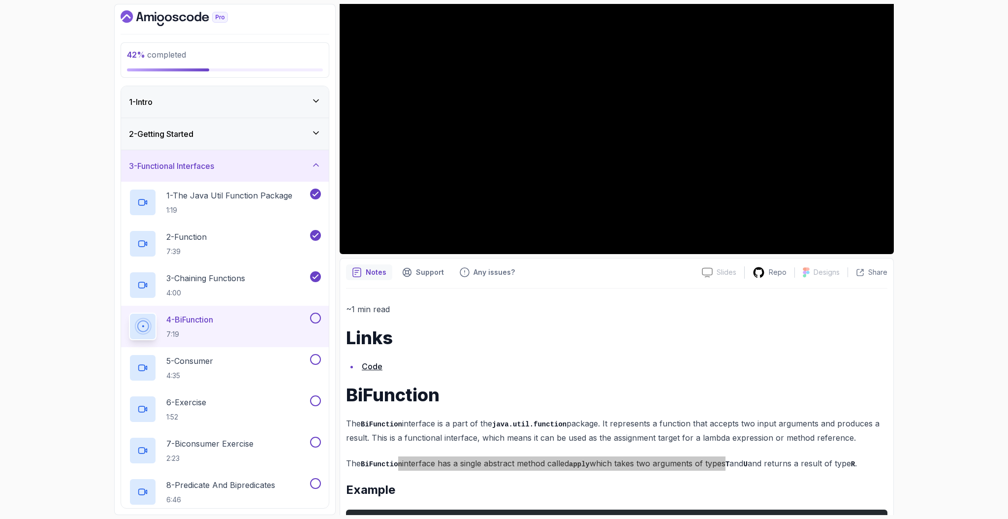
scroll to position [0, 0]
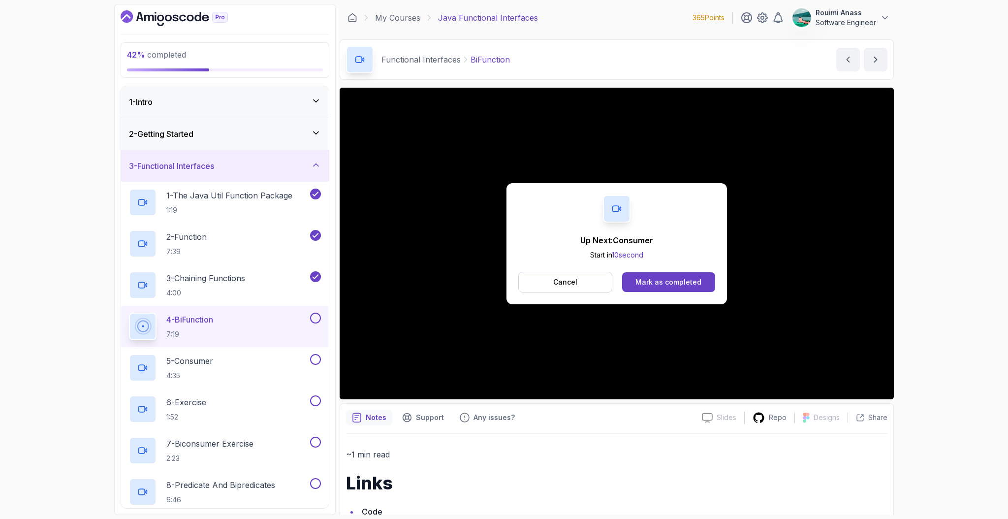
drag, startPoint x: 229, startPoint y: 369, endPoint x: 460, endPoint y: 387, distance: 232.0
click at [460, 387] on div "42 % completed 1 - Intro 2 - Getting Started 3 - Functional Interfaces 1 - The …" at bounding box center [504, 259] width 780 height 511
click at [666, 277] on div "Mark as completed" at bounding box center [668, 282] width 66 height 10
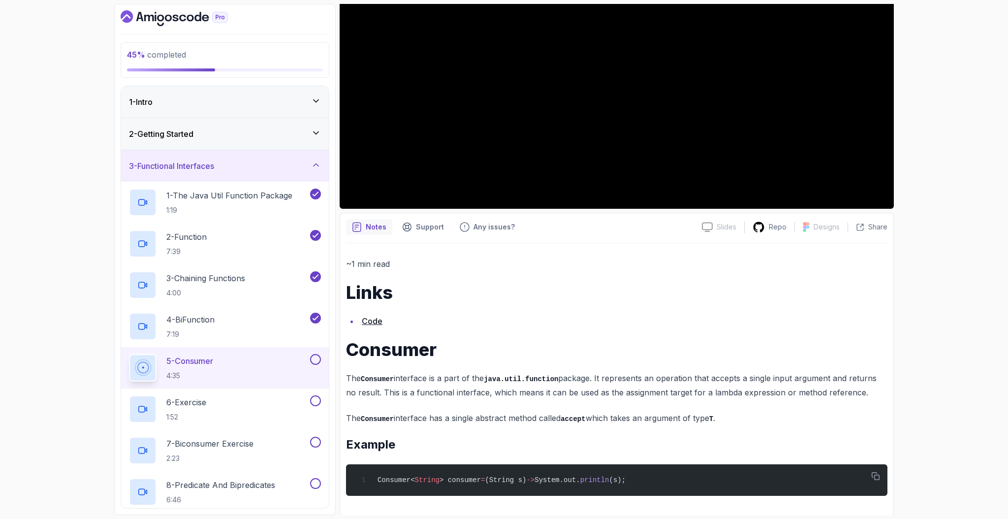
scroll to position [191, 0]
click at [610, 378] on p "The Consumer interface is a part of the java.util.function package. It represen…" at bounding box center [616, 385] width 541 height 28
drag, startPoint x: 695, startPoint y: 374, endPoint x: 361, endPoint y: 392, distance: 334.2
click at [361, 392] on p "The Consumer interface is a part of the java.util.function package. It represen…" at bounding box center [616, 385] width 541 height 28
drag, startPoint x: 390, startPoint y: 390, endPoint x: 494, endPoint y: 391, distance: 103.4
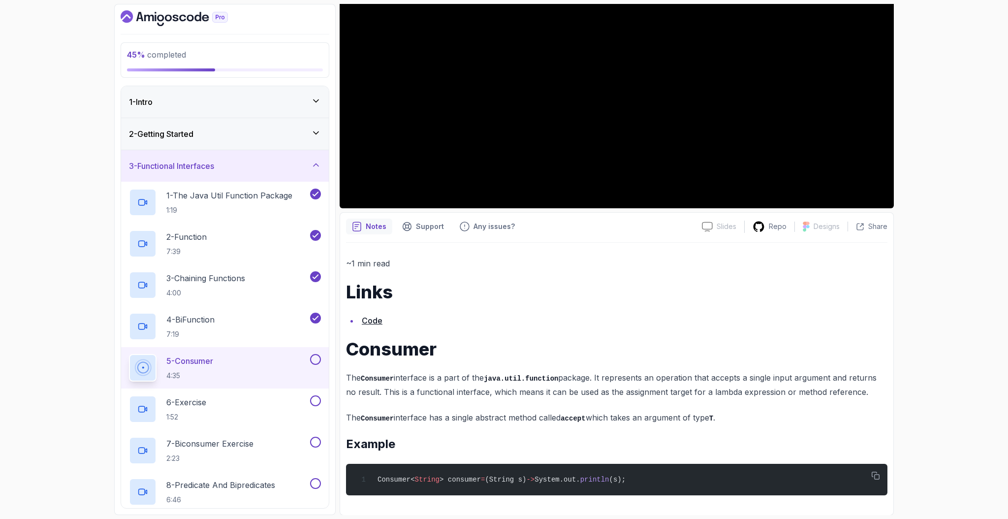
click at [500, 390] on p "The Consumer interface is a part of the java.util.function package. It represen…" at bounding box center [616, 385] width 541 height 28
drag, startPoint x: 381, startPoint y: 392, endPoint x: 606, endPoint y: 395, distance: 224.4
click at [606, 395] on p "The Consumer interface is a part of the java.util.function package. It represen…" at bounding box center [616, 385] width 541 height 28
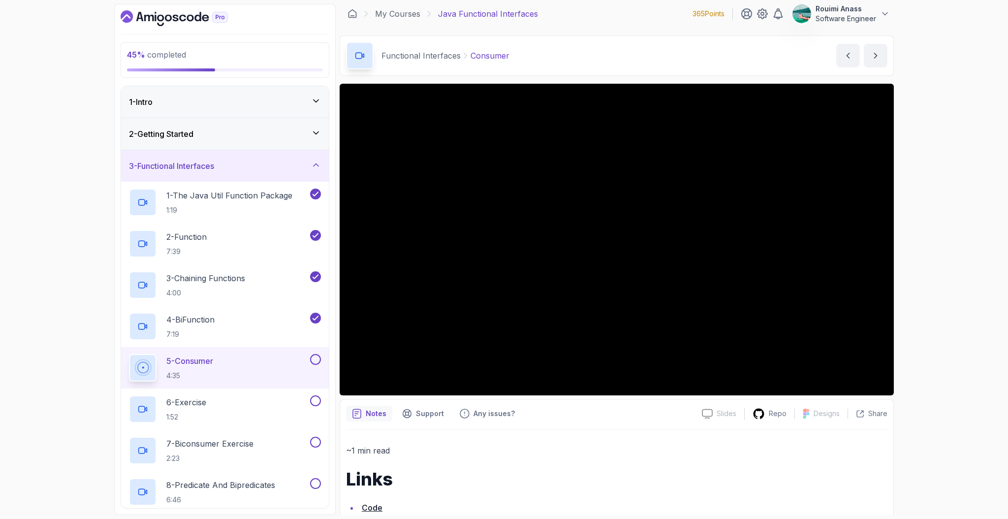
scroll to position [0, 0]
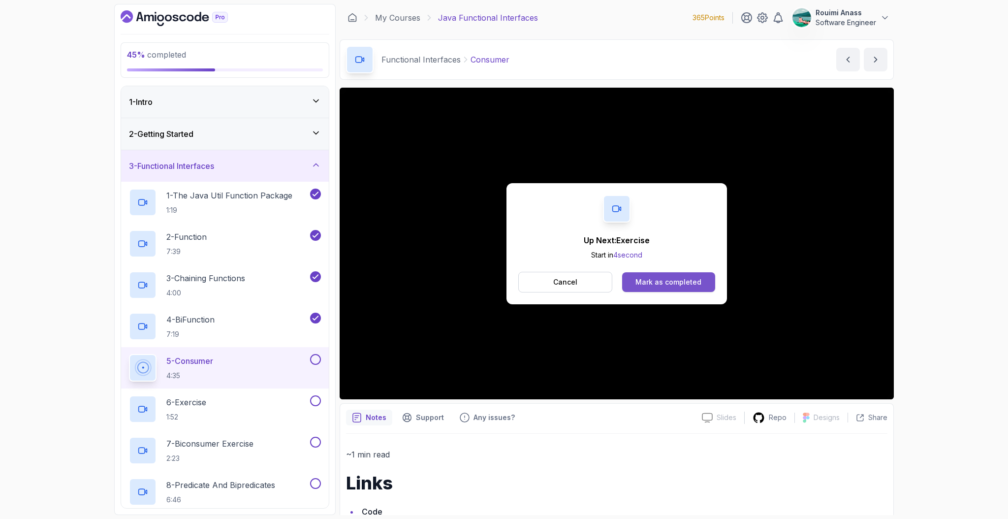
click at [666, 288] on button "Mark as completed" at bounding box center [668, 282] width 93 height 20
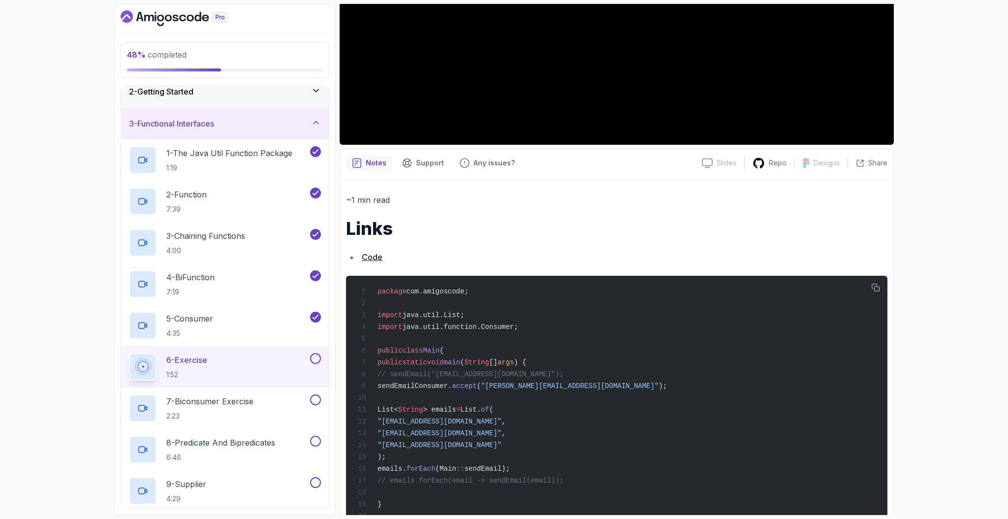
scroll to position [396, 0]
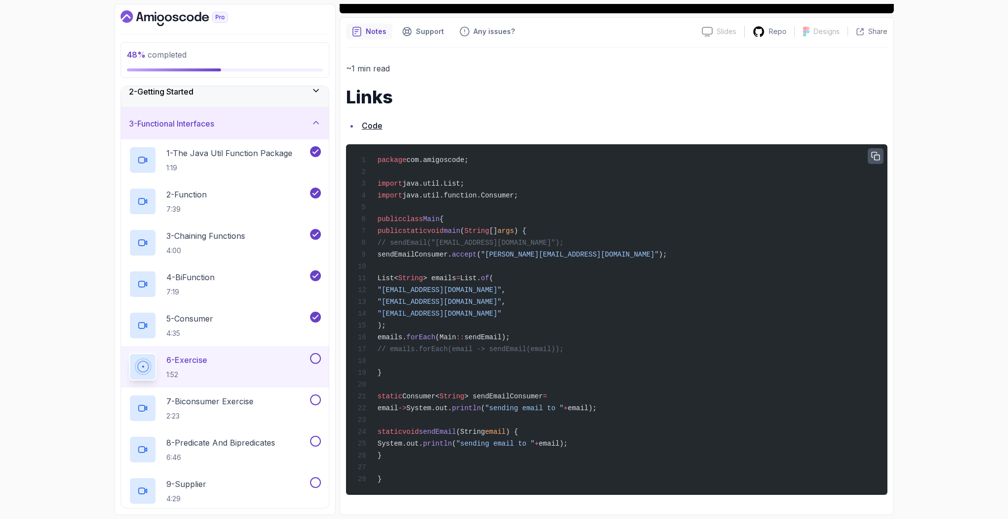
click at [875, 152] on icon "button" at bounding box center [875, 156] width 9 height 9
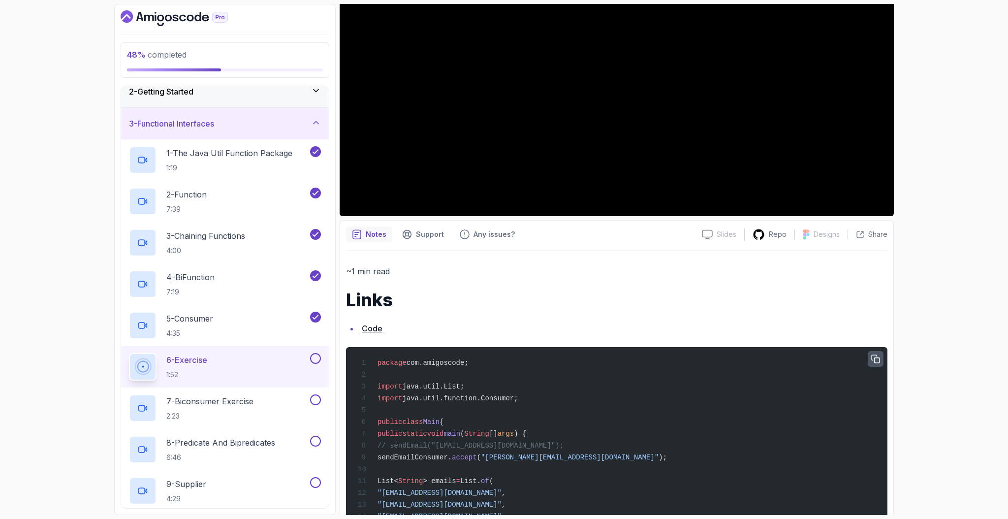
scroll to position [12, 0]
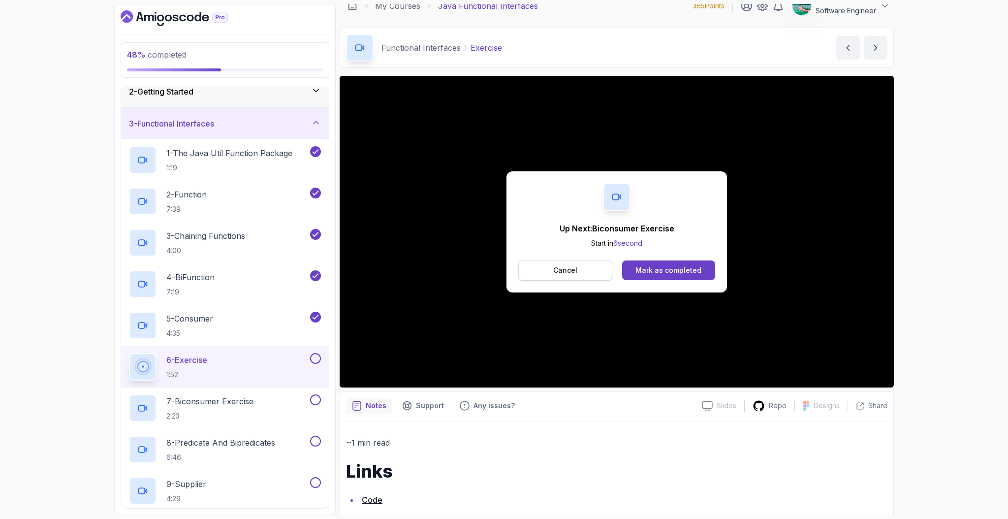
click at [567, 273] on p "Cancel" at bounding box center [565, 270] width 24 height 10
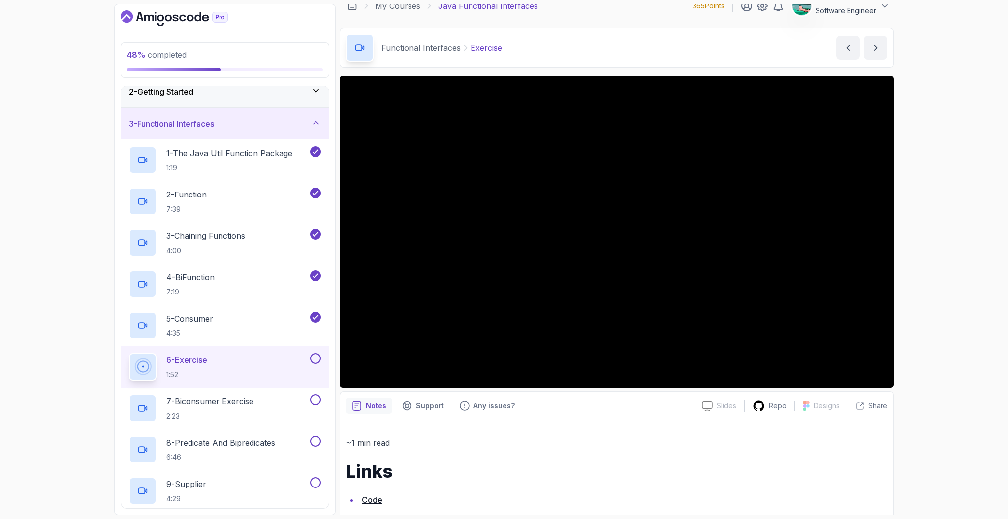
click at [233, 371] on div "6 - Exercise 1:52" at bounding box center [218, 367] width 179 height 28
